Goal: Information Seeking & Learning: Check status

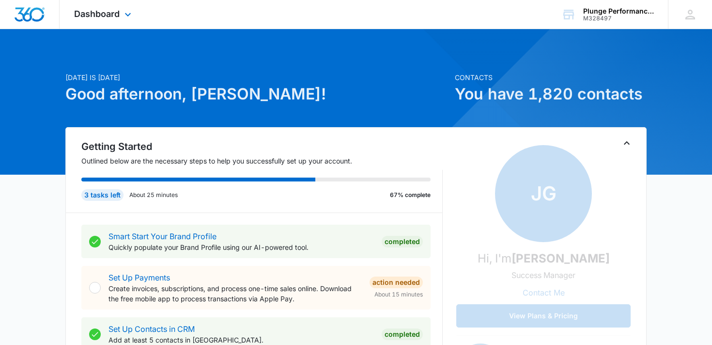
click at [88, 20] on div "Dashboard Apps Reputation Forms CRM Email Social Payments POS Content Ads Intel…" at bounding box center [104, 14] width 89 height 29
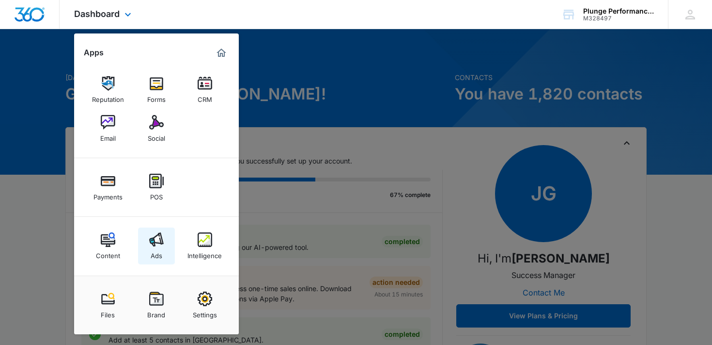
click at [148, 262] on link "Ads" at bounding box center [156, 245] width 37 height 37
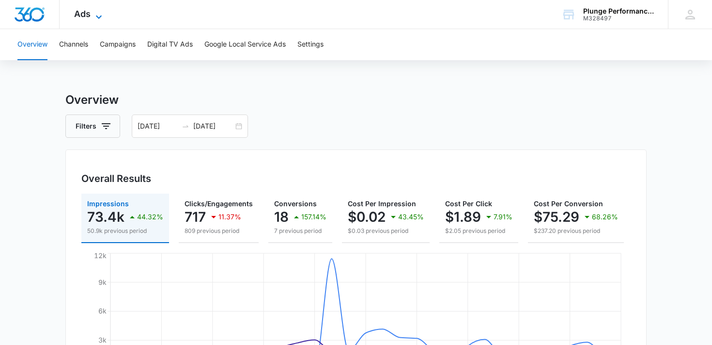
click at [94, 19] on icon at bounding box center [99, 17] width 12 height 12
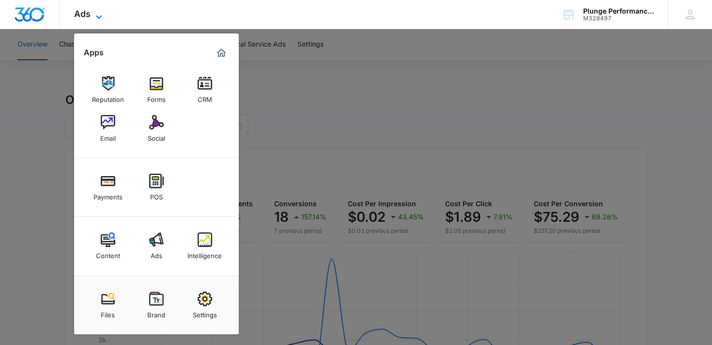
click at [94, 19] on icon at bounding box center [99, 17] width 12 height 12
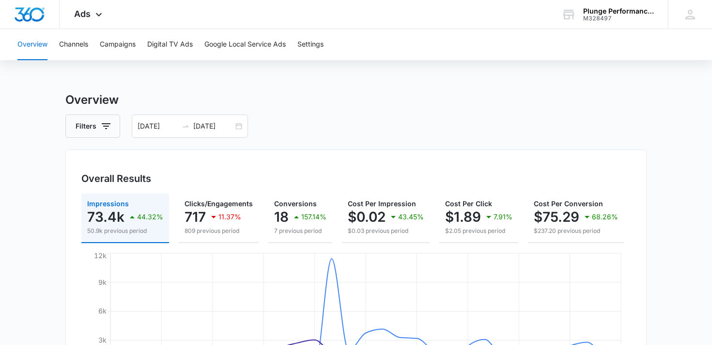
click at [90, 44] on div "Overview Channels Campaigns Digital TV Ads Google Local Service Ads Settings" at bounding box center [356, 44] width 689 height 31
click at [85, 44] on button "Channels" at bounding box center [73, 44] width 29 height 31
click at [88, 16] on span "Ads" at bounding box center [82, 14] width 16 height 10
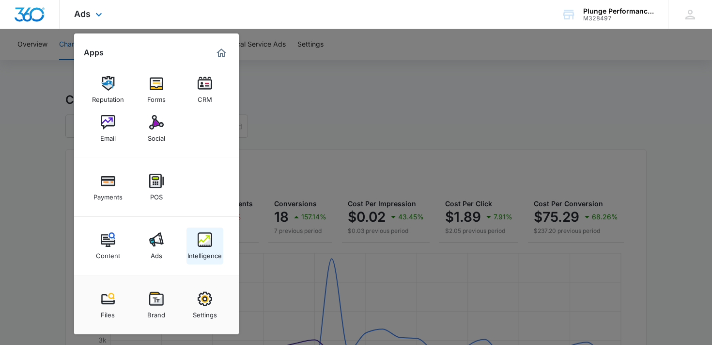
click at [200, 250] on div "Intelligence" at bounding box center [205, 253] width 34 height 13
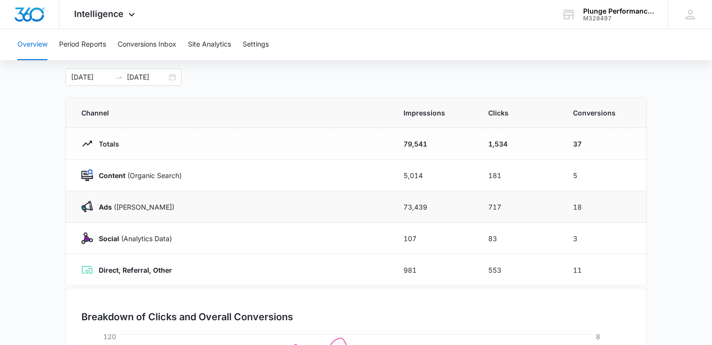
scroll to position [27, 0]
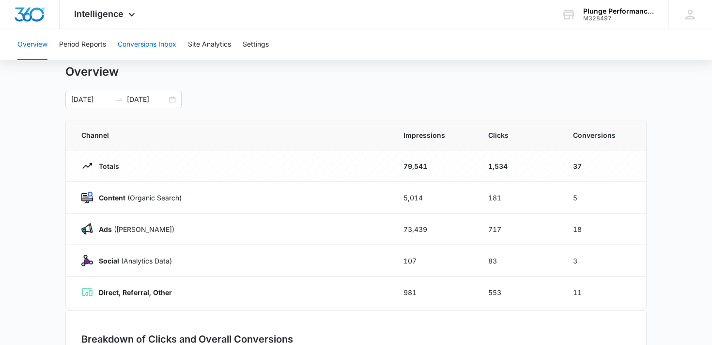
click at [138, 52] on button "Conversions Inbox" at bounding box center [147, 44] width 59 height 31
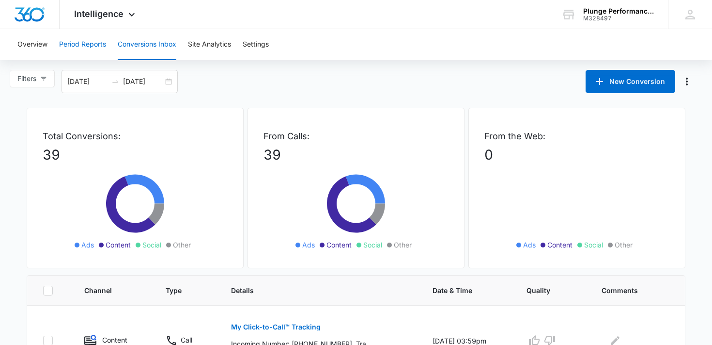
click at [91, 47] on button "Period Reports" at bounding box center [82, 44] width 47 height 31
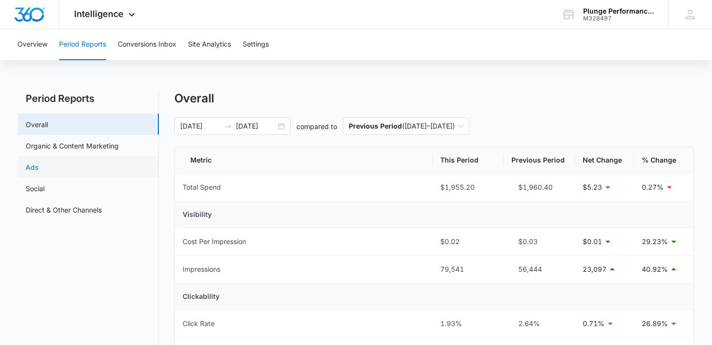
click at [38, 165] on link "Ads" at bounding box center [32, 167] width 13 height 10
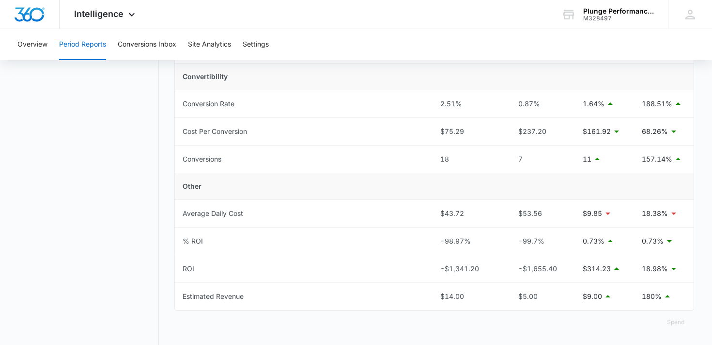
scroll to position [369, 0]
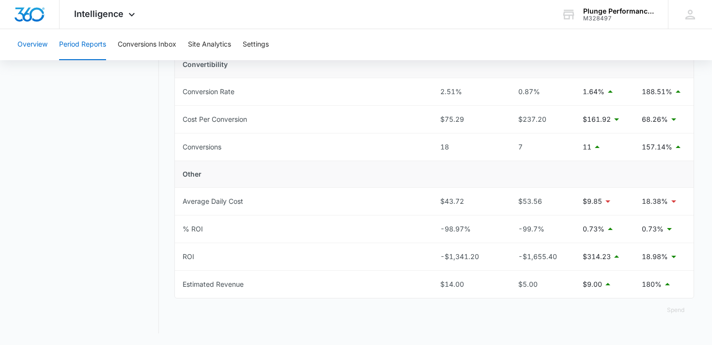
click at [28, 44] on button "Overview" at bounding box center [32, 44] width 30 height 31
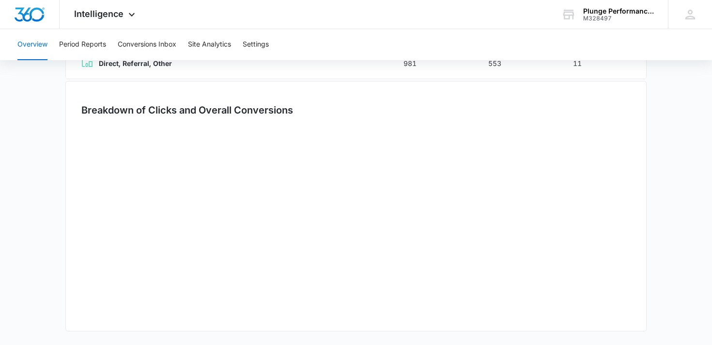
type input "08/08/2025"
type input "09/07/2025"
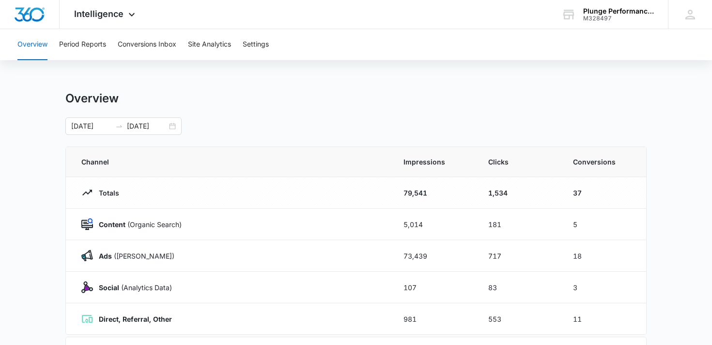
scroll to position [255, 0]
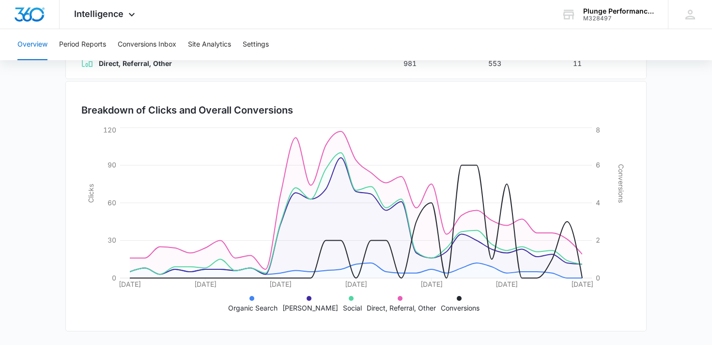
click at [398, 298] on icon at bounding box center [400, 298] width 5 height 5
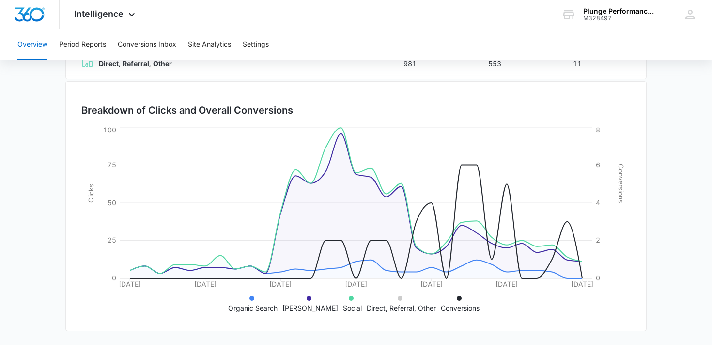
click at [398, 298] on icon at bounding box center [400, 298] width 5 height 5
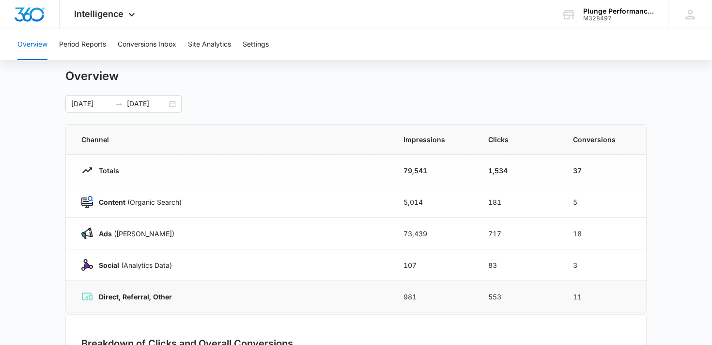
scroll to position [17, 0]
